Goal: Navigation & Orientation: Find specific page/section

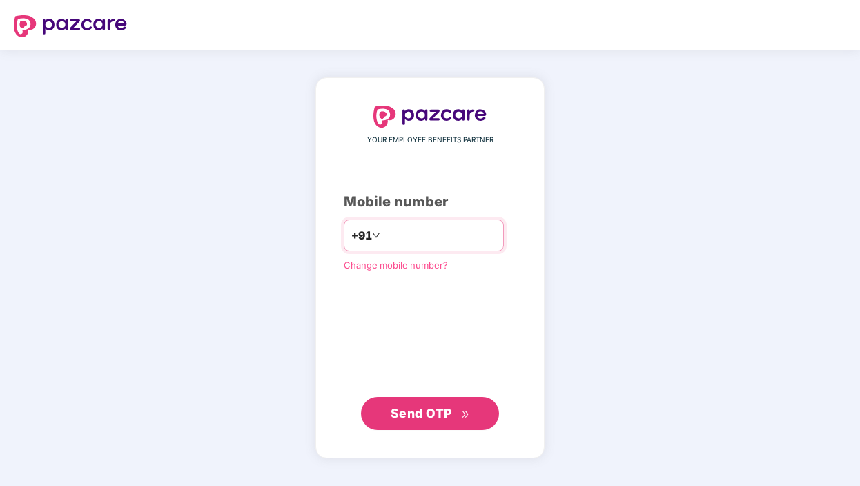
type input "**********"
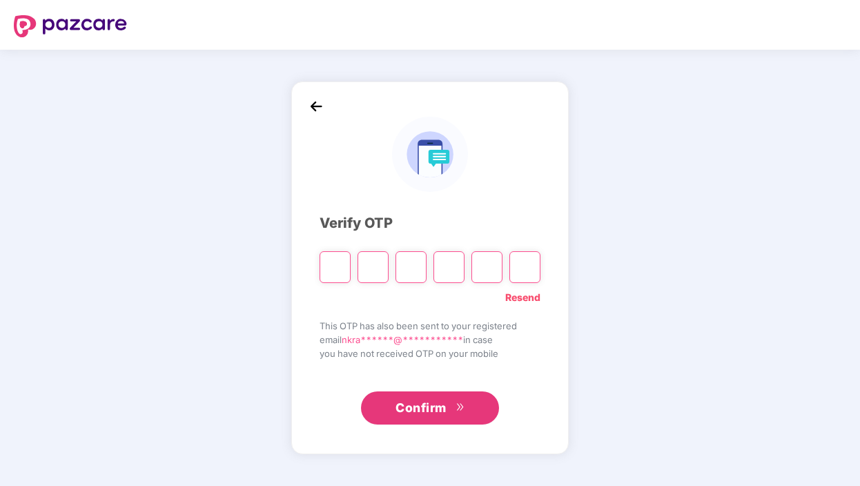
type input "*"
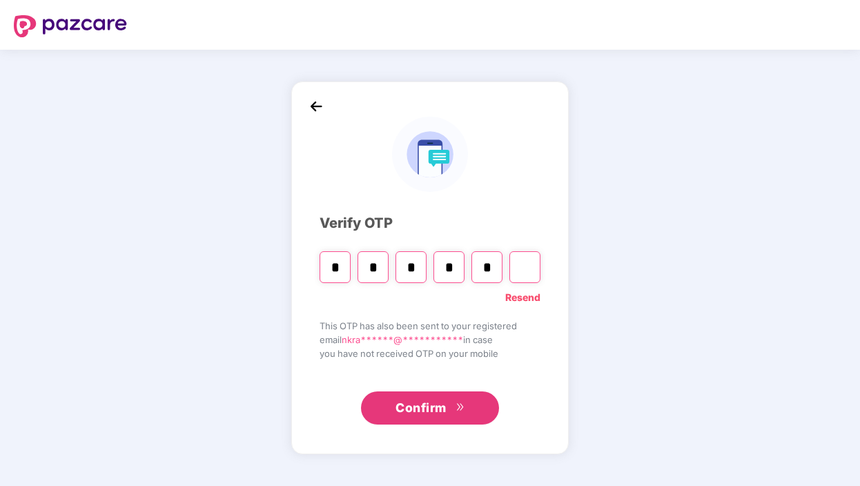
type input "*"
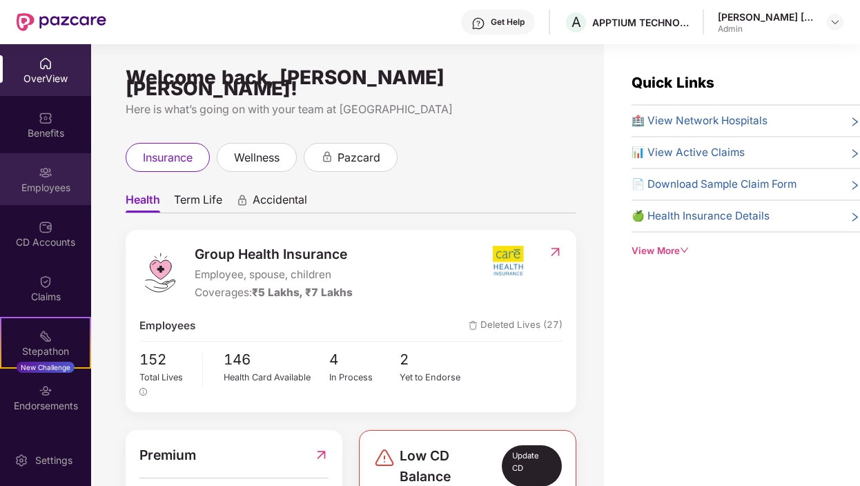
click at [39, 179] on div "Employees" at bounding box center [45, 179] width 91 height 52
